Goal: Task Accomplishment & Management: Manage account settings

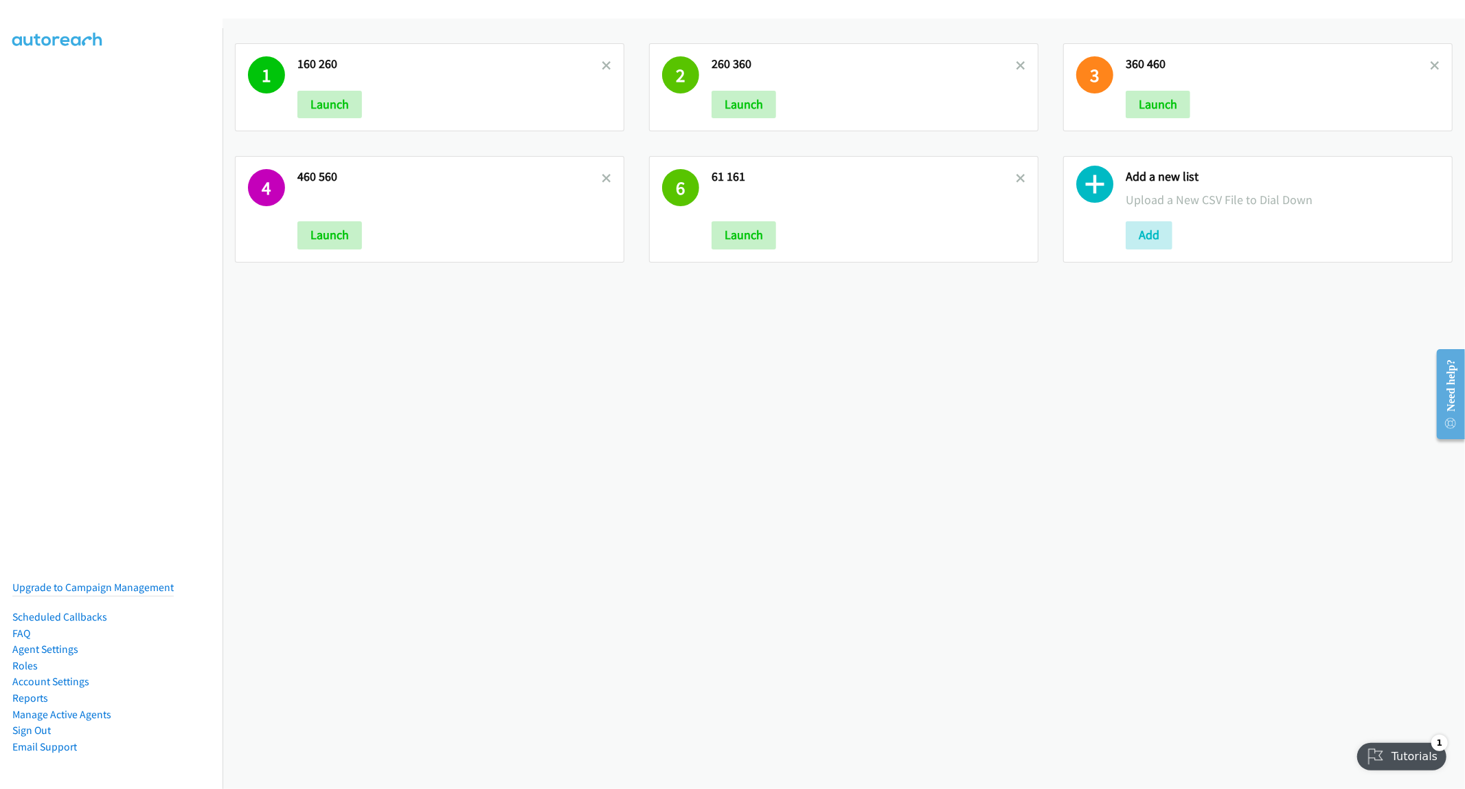
click at [346, 179] on h2 "460 560" at bounding box center [449, 177] width 304 height 16
click at [328, 177] on h2 "460 560" at bounding box center [449, 177] width 304 height 16
click at [325, 178] on h2 "460 560" at bounding box center [449, 177] width 304 height 16
click at [318, 238] on button "Launch" at bounding box center [329, 234] width 65 height 27
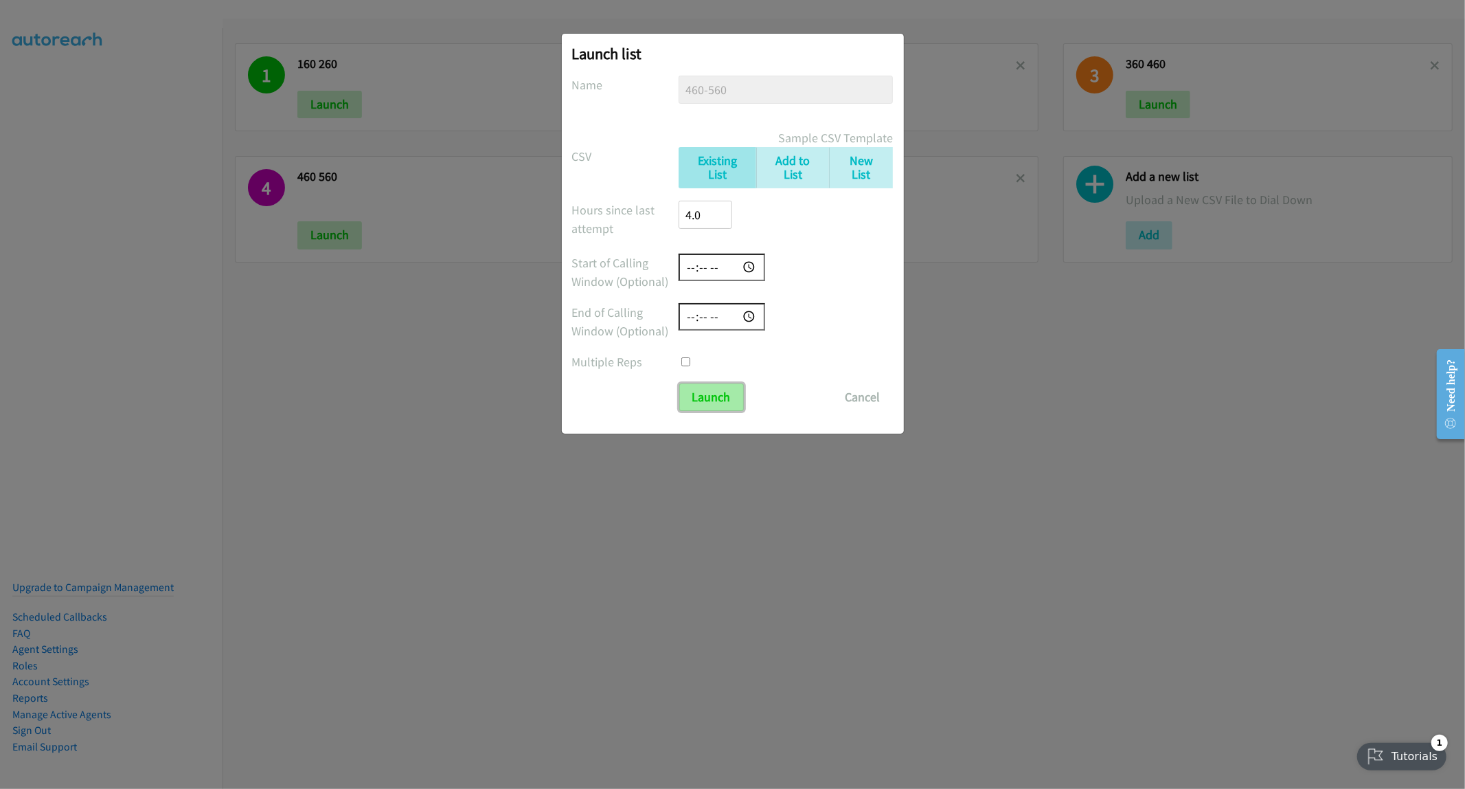
click at [724, 383] on input "Launch" at bounding box center [711, 396] width 65 height 27
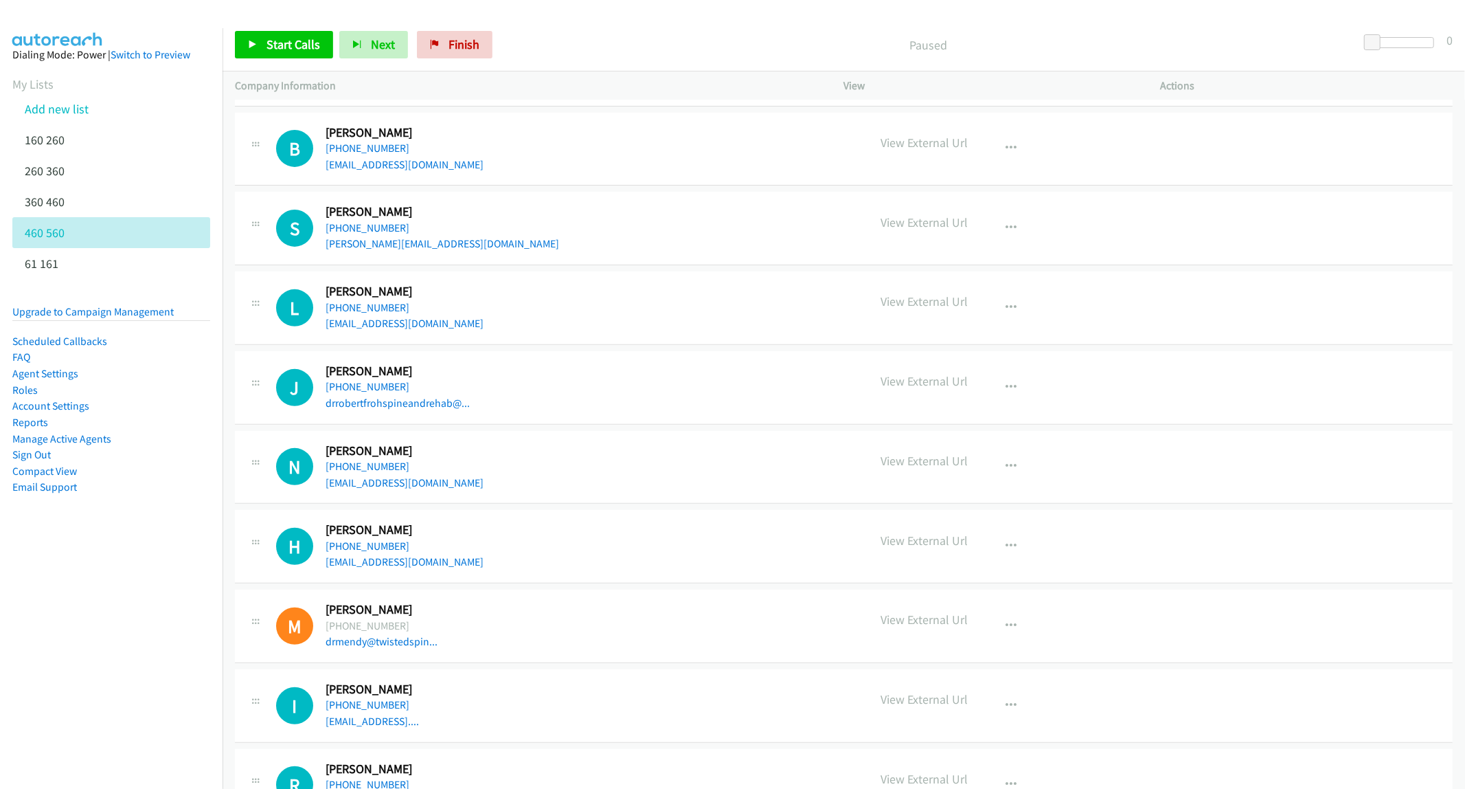
scroll to position [4873, 0]
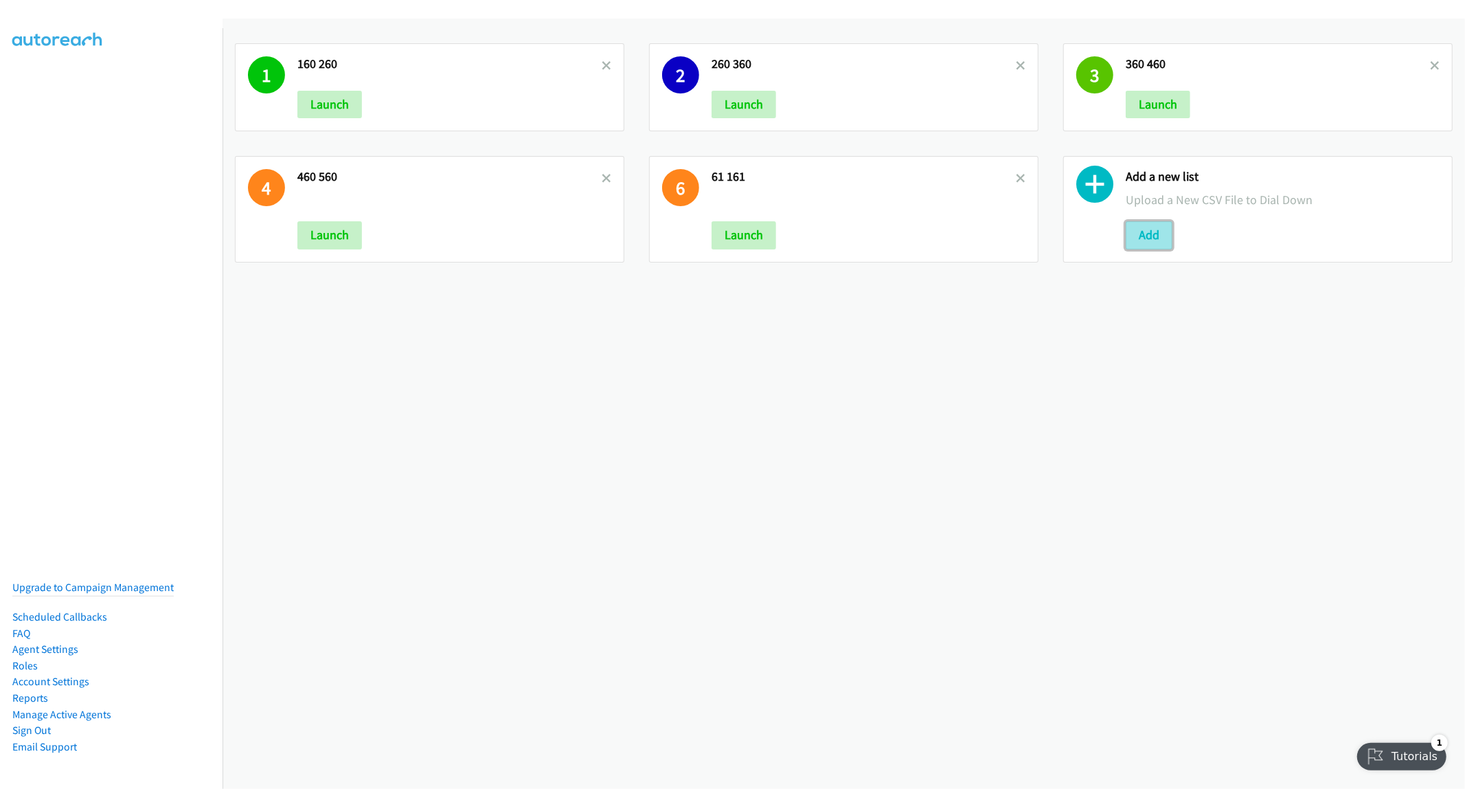
click at [1135, 238] on button "Add" at bounding box center [1149, 234] width 47 height 27
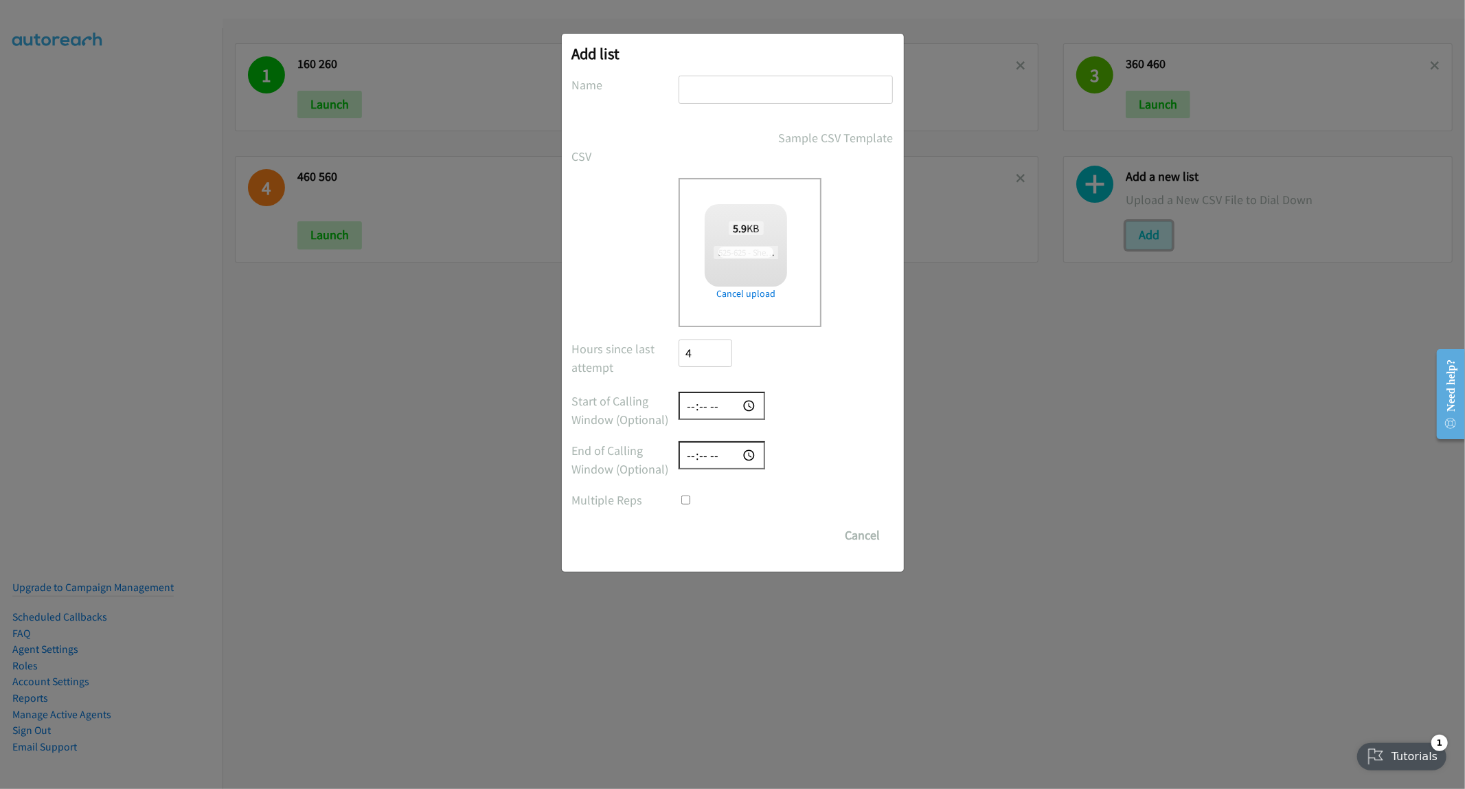
checkbox input "true"
click at [734, 96] on input "text" at bounding box center [786, 90] width 214 height 28
type input "525-625"
click at [714, 541] on input "Save List" at bounding box center [715, 534] width 72 height 27
